Goal: Transaction & Acquisition: Purchase product/service

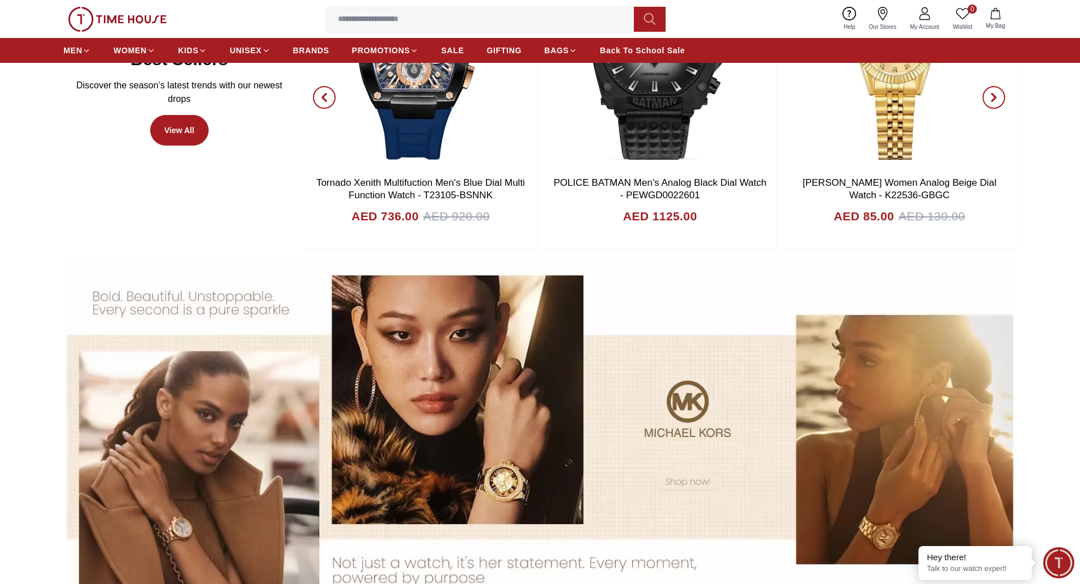
scroll to position [737, 0]
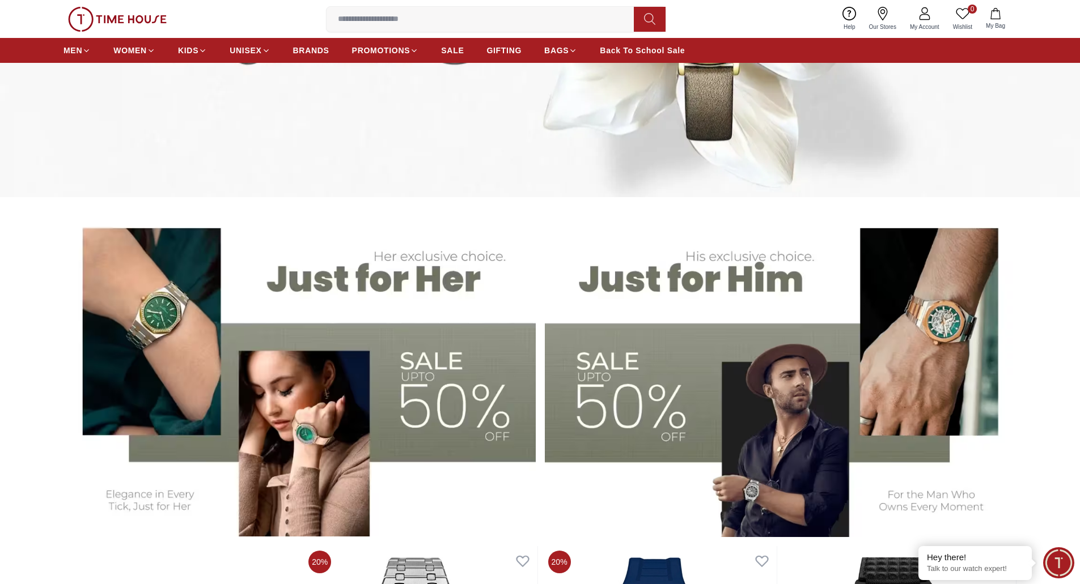
scroll to position [283, 0]
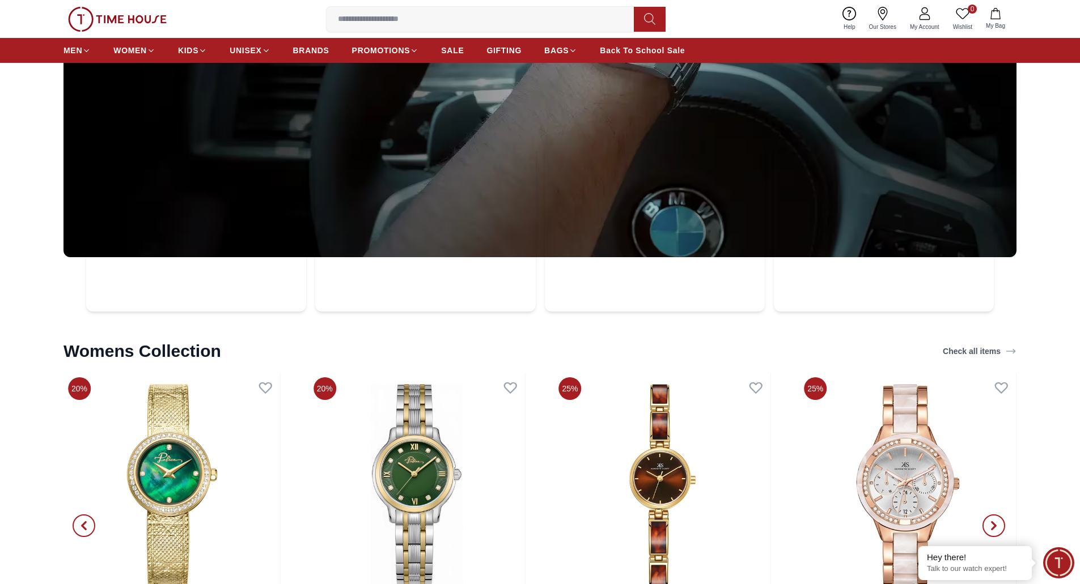
scroll to position [4421, 0]
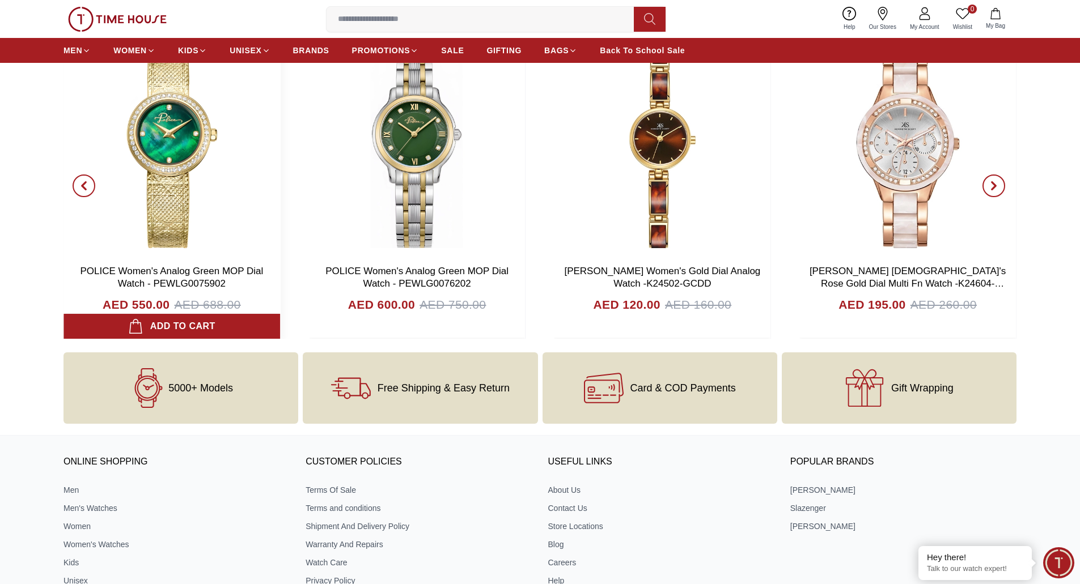
click at [154, 196] on img at bounding box center [171, 146] width 217 height 227
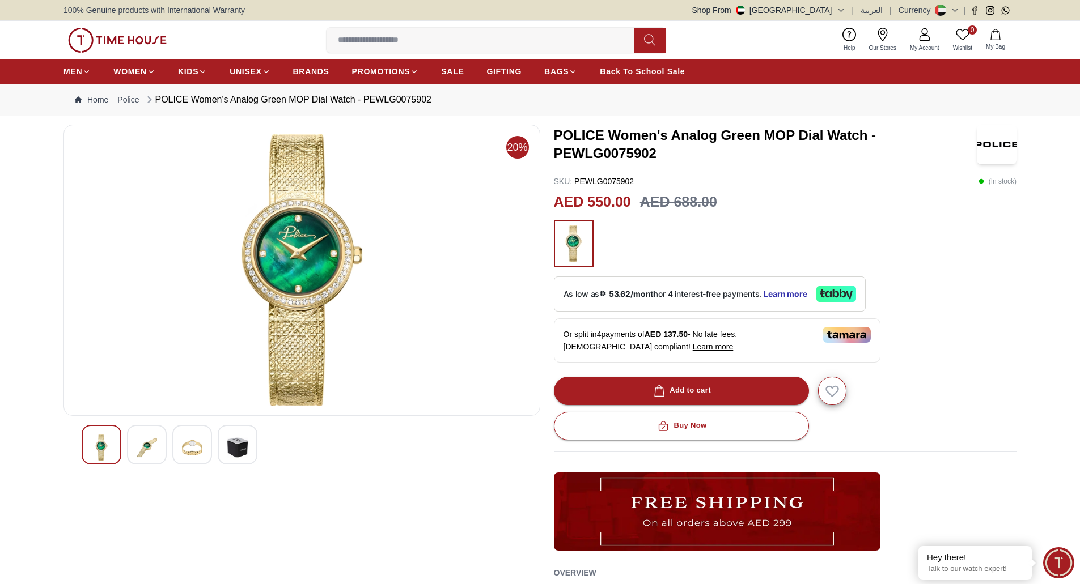
click at [136, 447] on div at bounding box center [147, 445] width 40 height 40
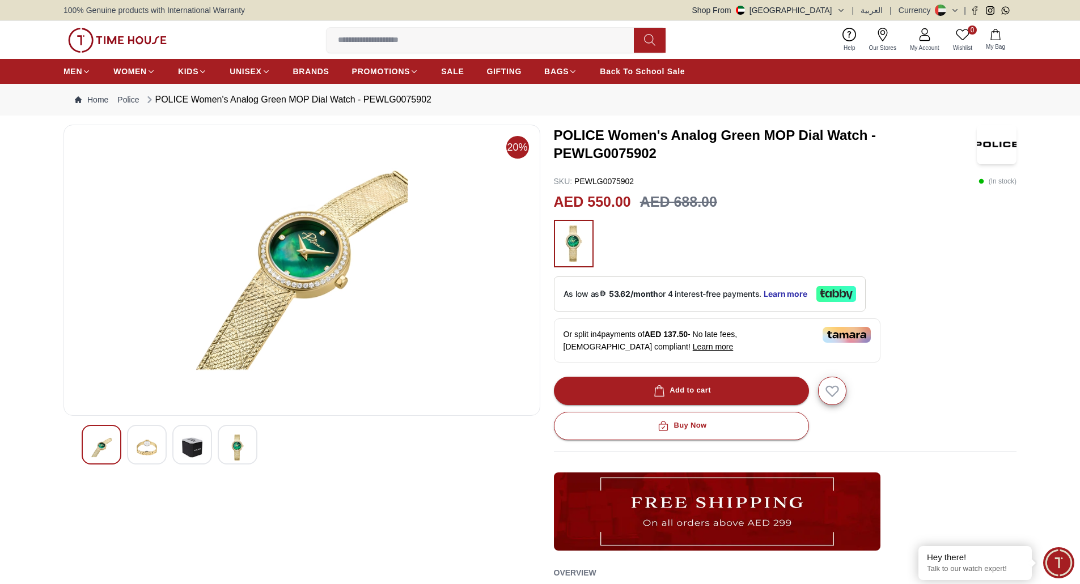
click at [196, 456] on img at bounding box center [192, 448] width 20 height 26
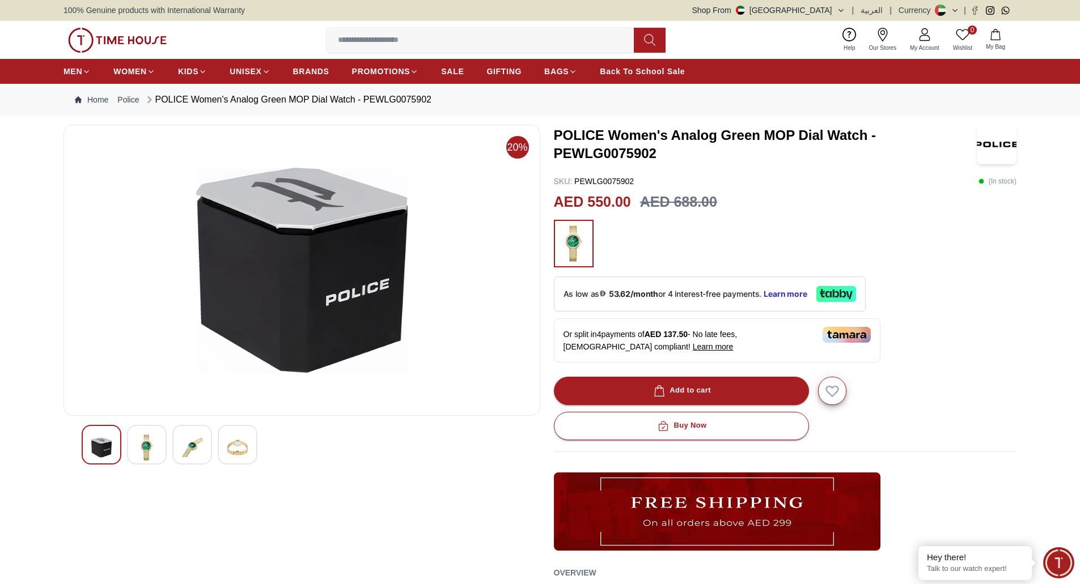
click at [216, 454] on div at bounding box center [302, 445] width 440 height 40
click at [237, 448] on img at bounding box center [237, 448] width 20 height 26
